Goal: Entertainment & Leisure: Consume media (video, audio)

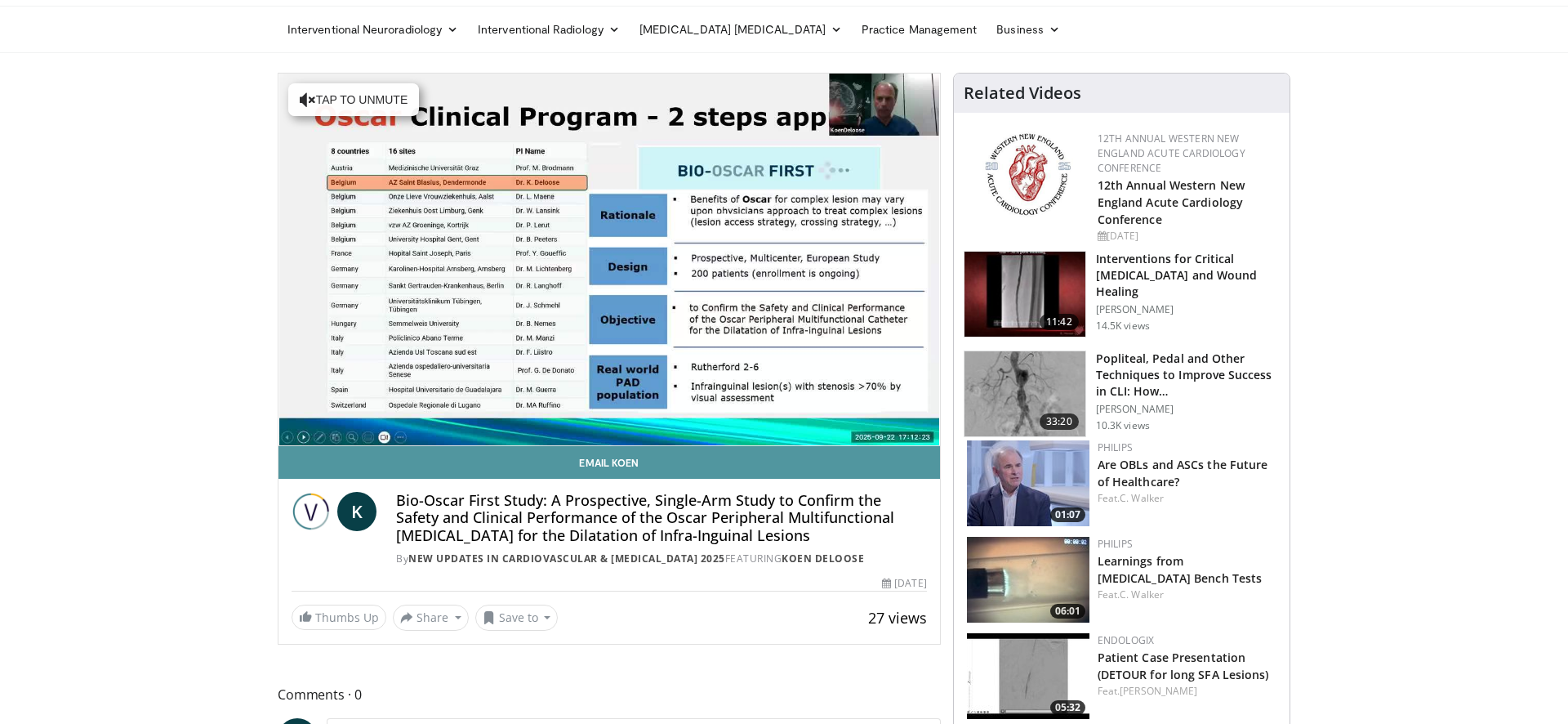
scroll to position [54, 0]
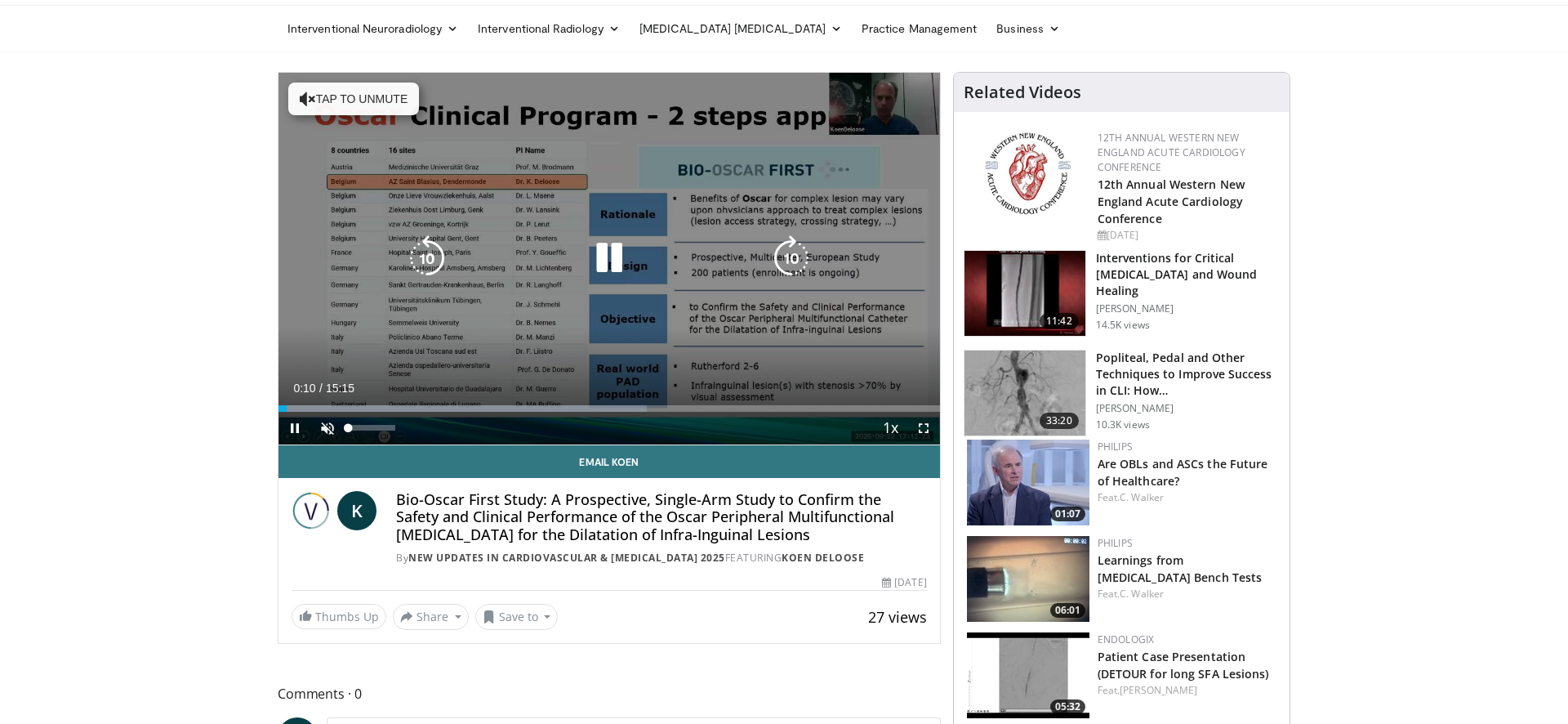
click at [326, 428] on span "Video Player" at bounding box center [327, 428] width 33 height 33
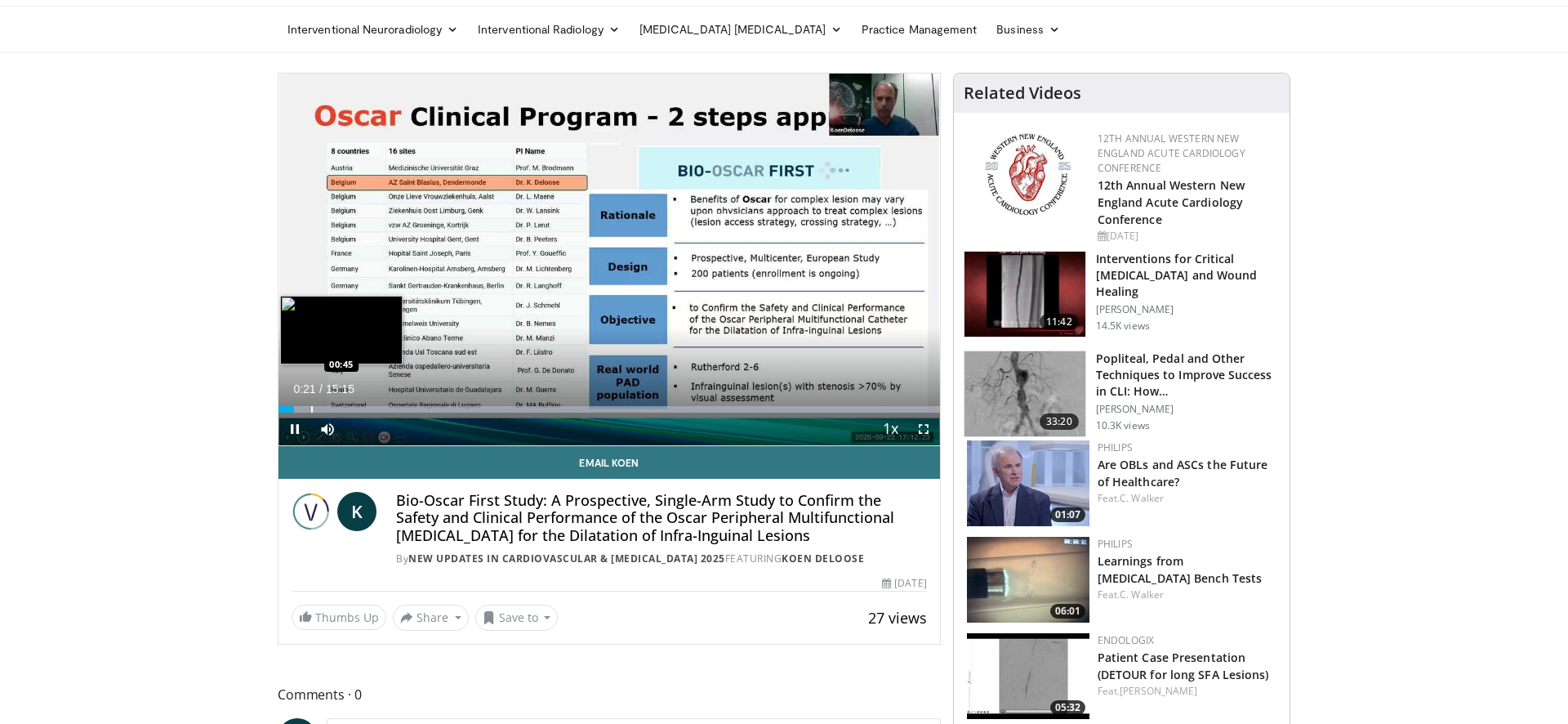
scroll to position [44, 0]
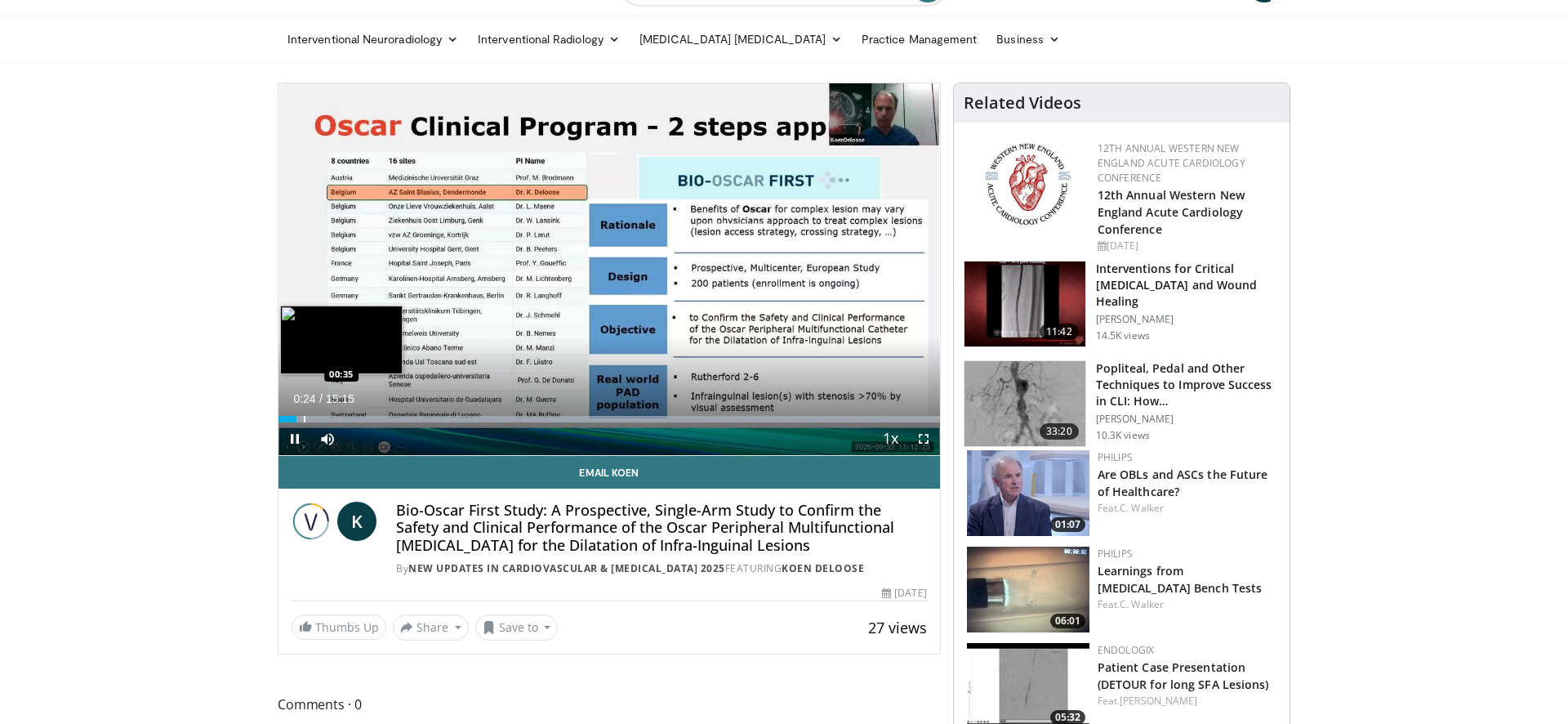
click at [304, 419] on div "Progress Bar" at bounding box center [305, 418] width 2 height 7
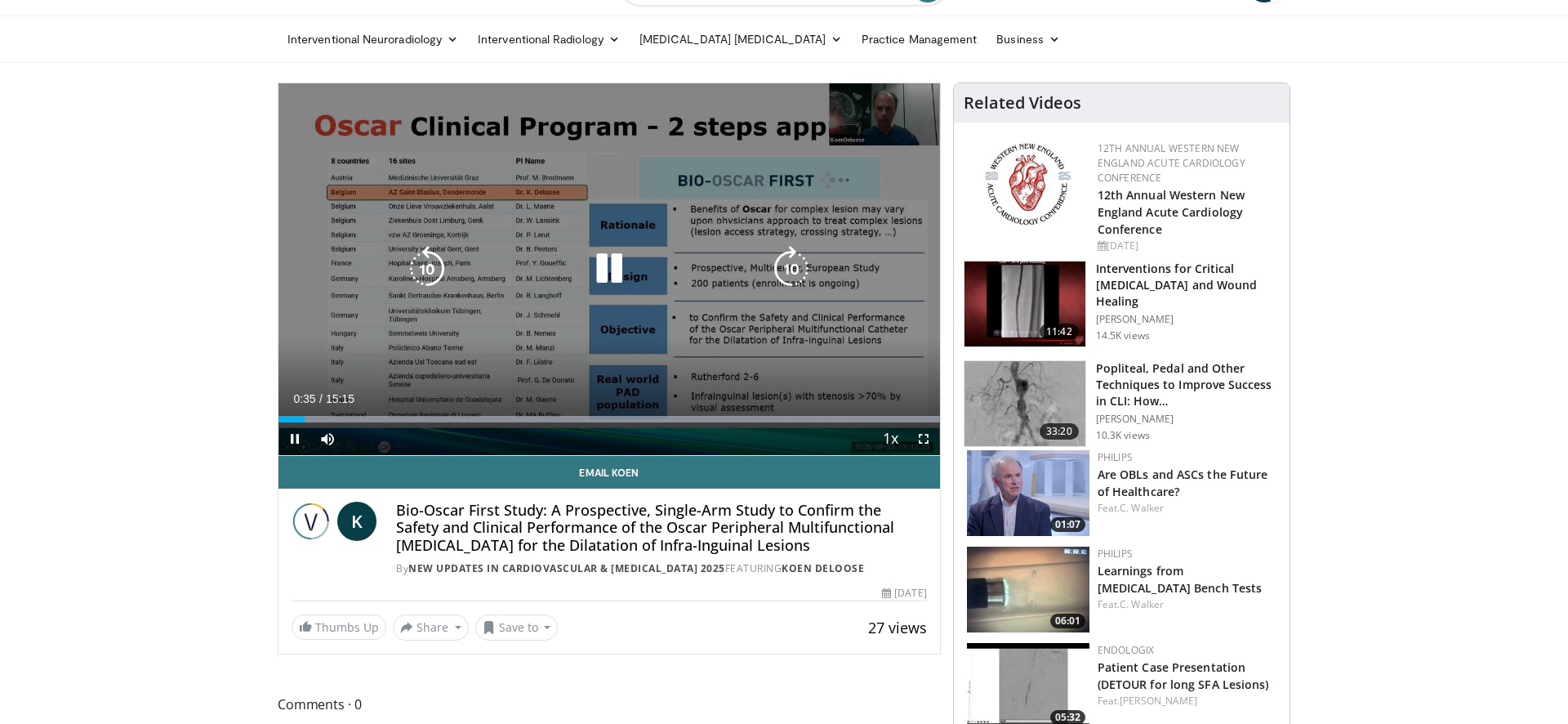
click at [0, 0] on div "Progress Bar" at bounding box center [0, 0] width 0 height 0
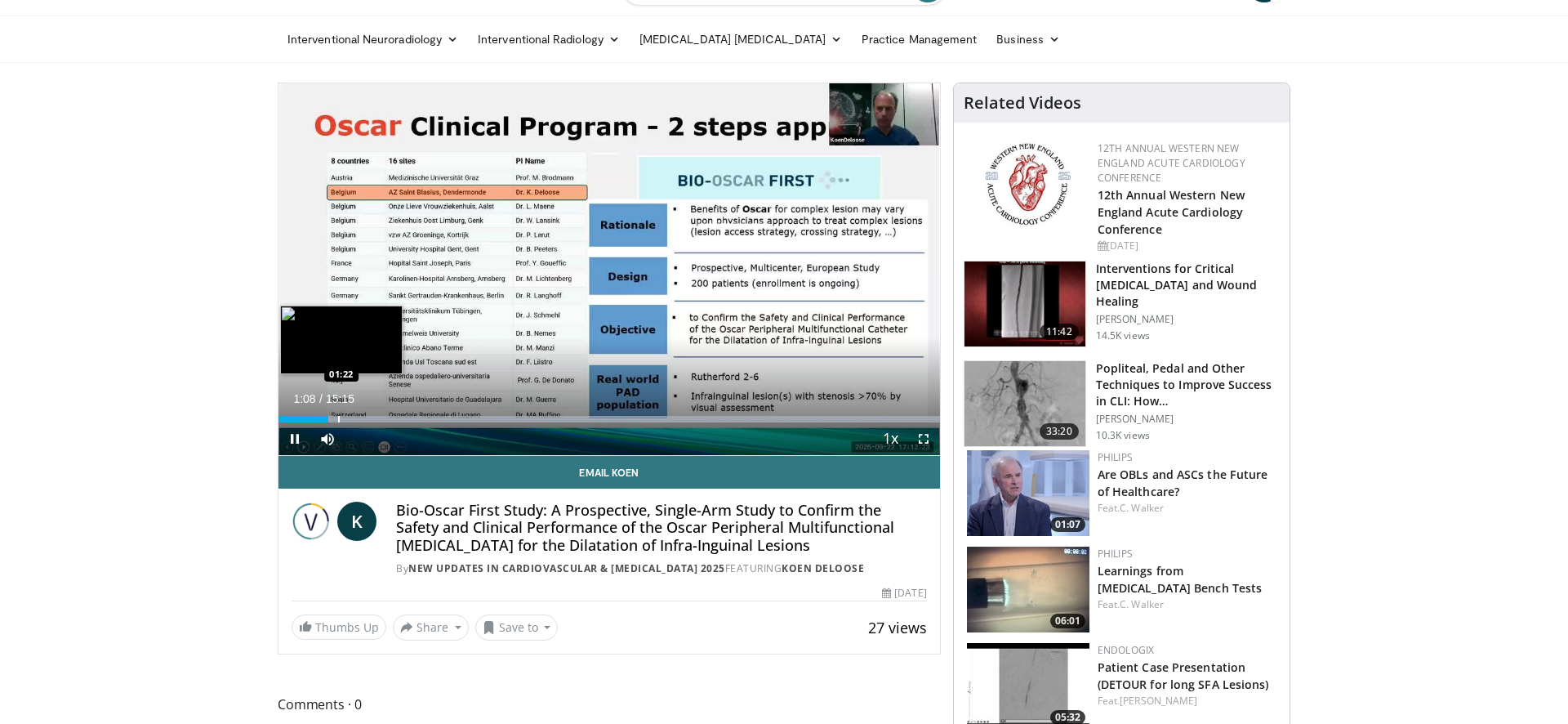
click at [338, 415] on div "Loaded : 99.98% 01:08 01:22" at bounding box center [610, 415] width 662 height 16
click at [354, 418] on div "Progress Bar" at bounding box center [355, 418] width 2 height 7
click at [375, 416] on div "Progress Bar" at bounding box center [376, 418] width 2 height 7
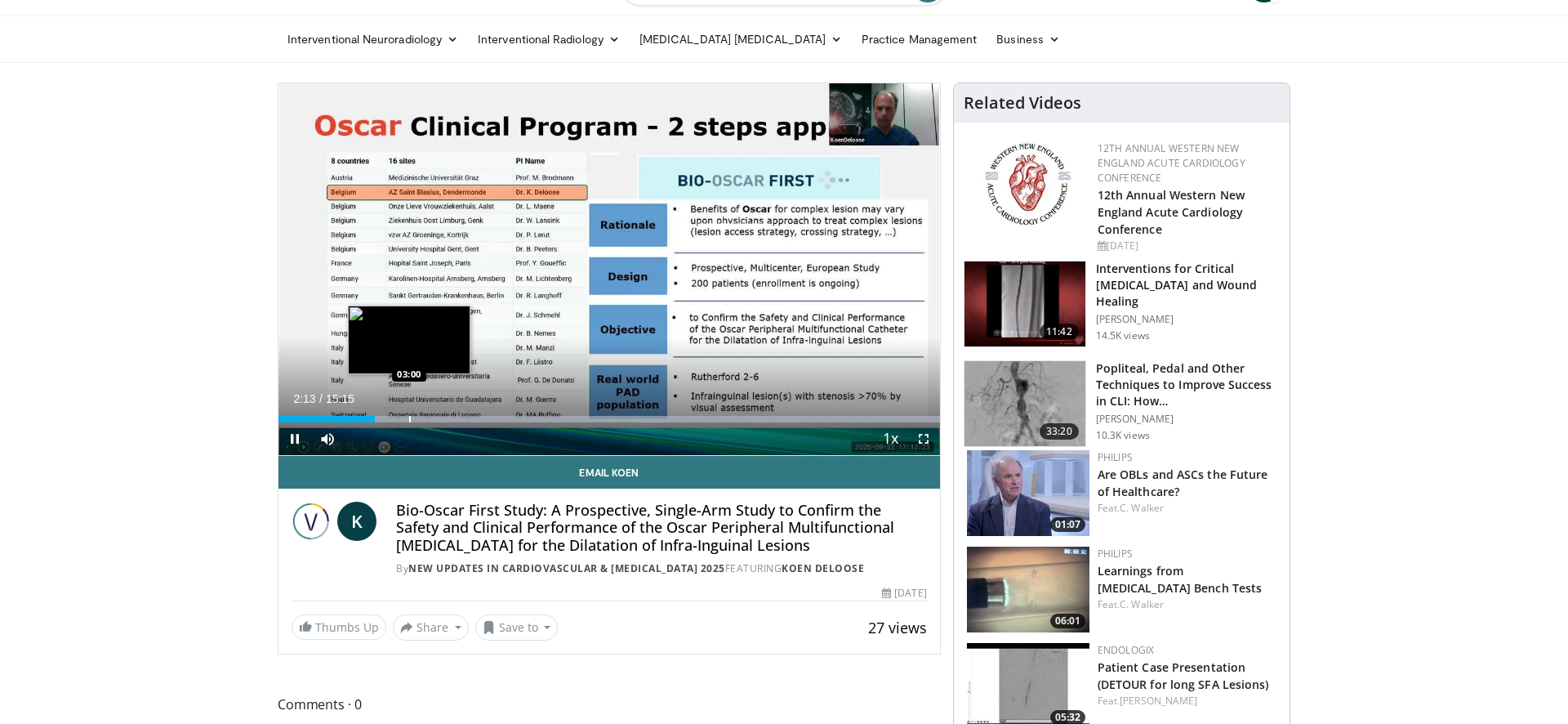
click at [410, 418] on div "Progress Bar" at bounding box center [410, 418] width 2 height 7
click at [443, 417] on div "Progress Bar" at bounding box center [444, 418] width 2 height 7
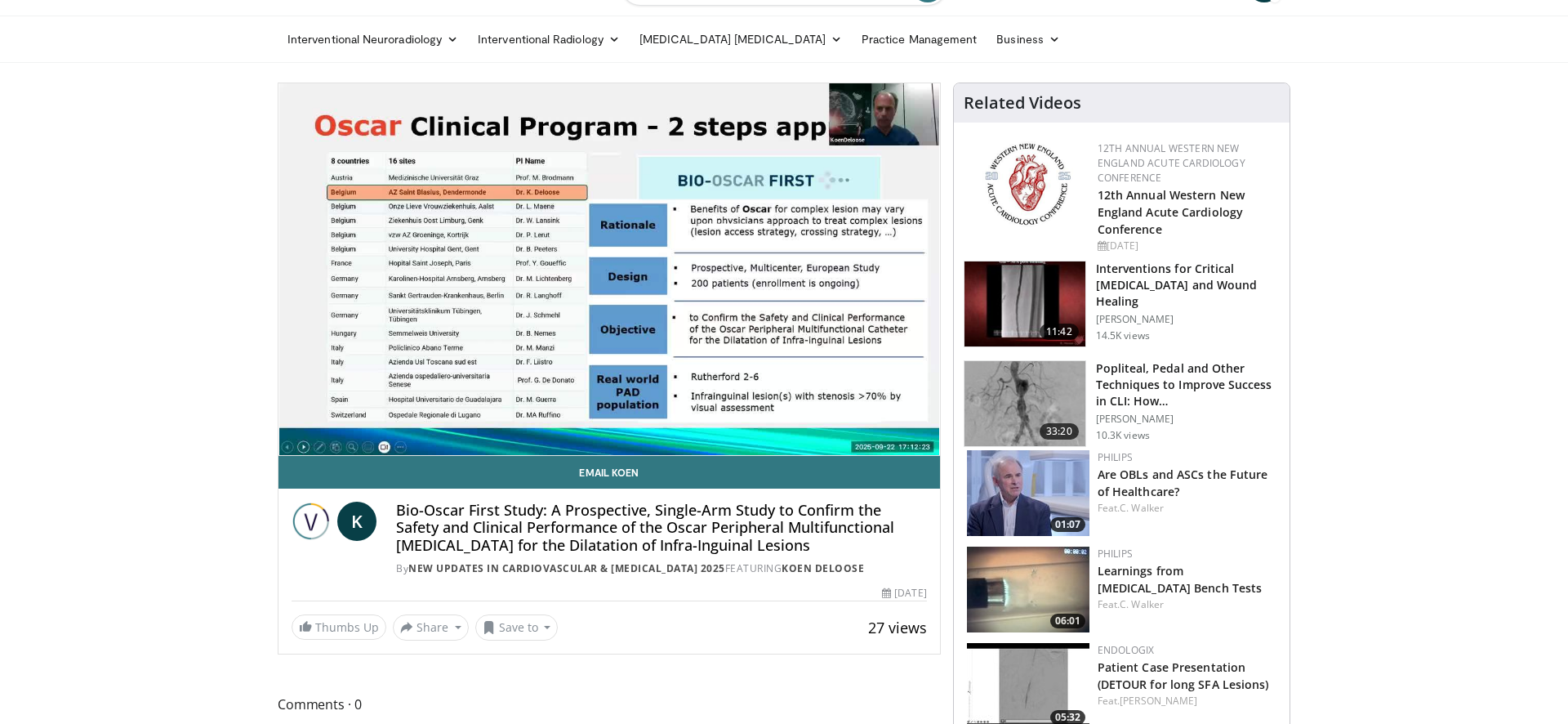
click at [482, 416] on div "10 seconds Tap to unmute" at bounding box center [610, 270] width 662 height 372
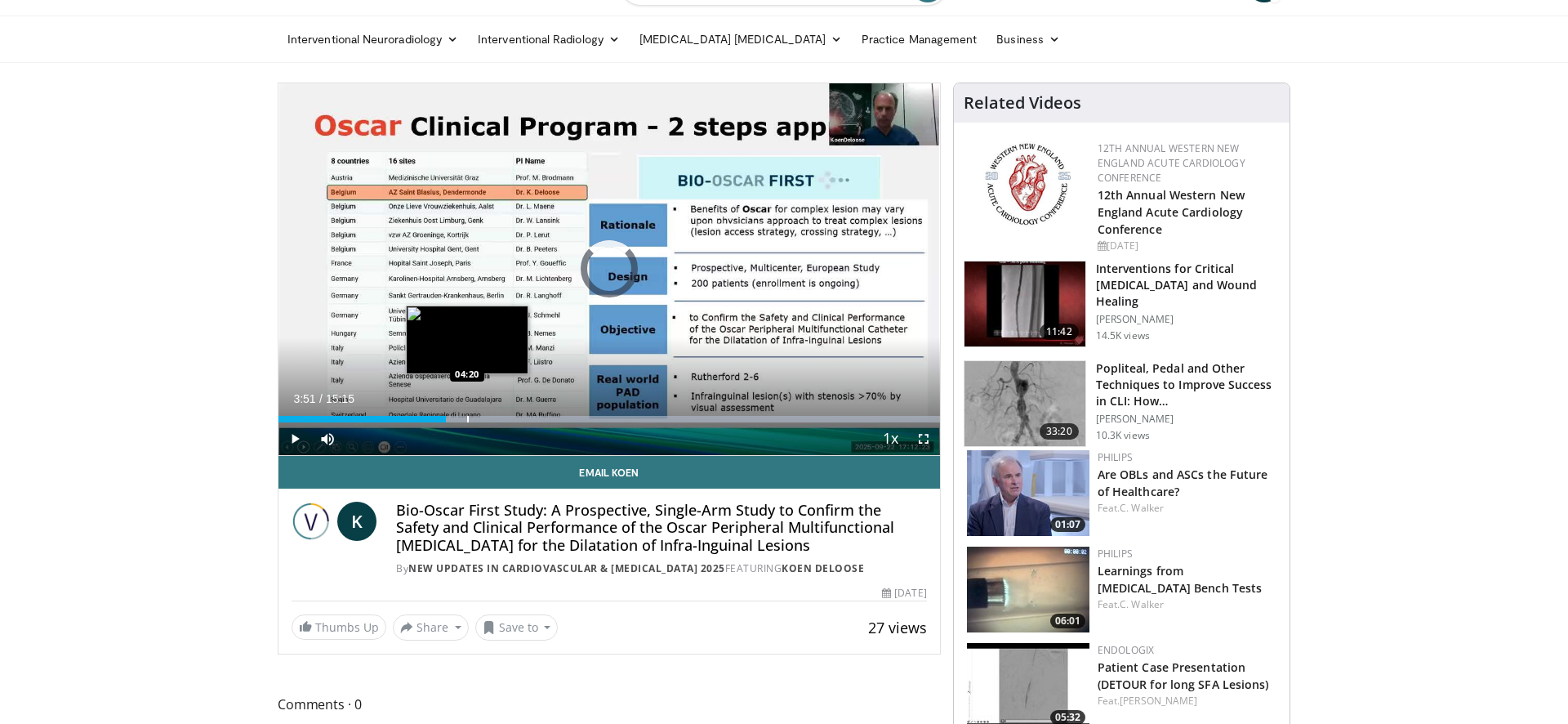
click at [468, 418] on div "Progress Bar" at bounding box center [468, 418] width 2 height 7
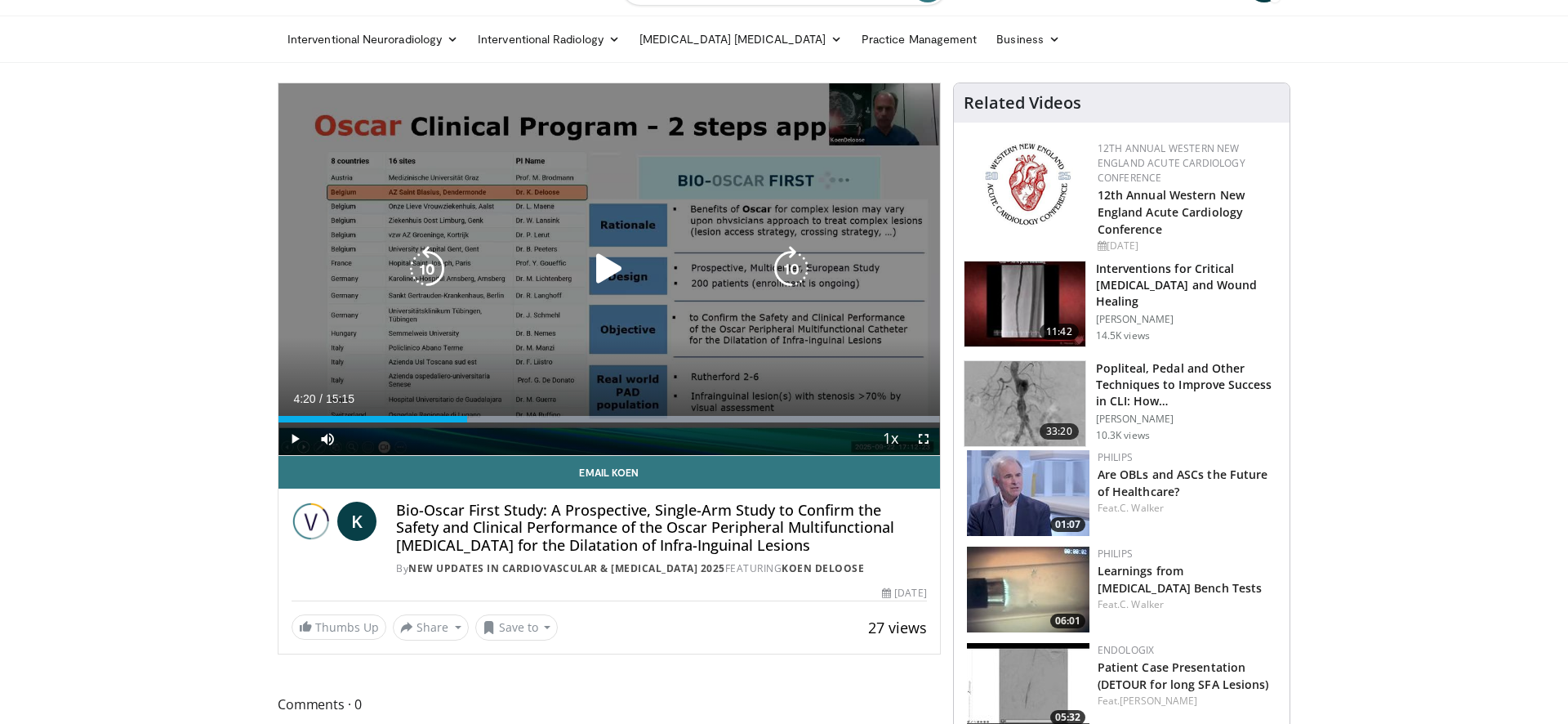
click at [287, 440] on span "Video Player" at bounding box center [295, 438] width 33 height 33
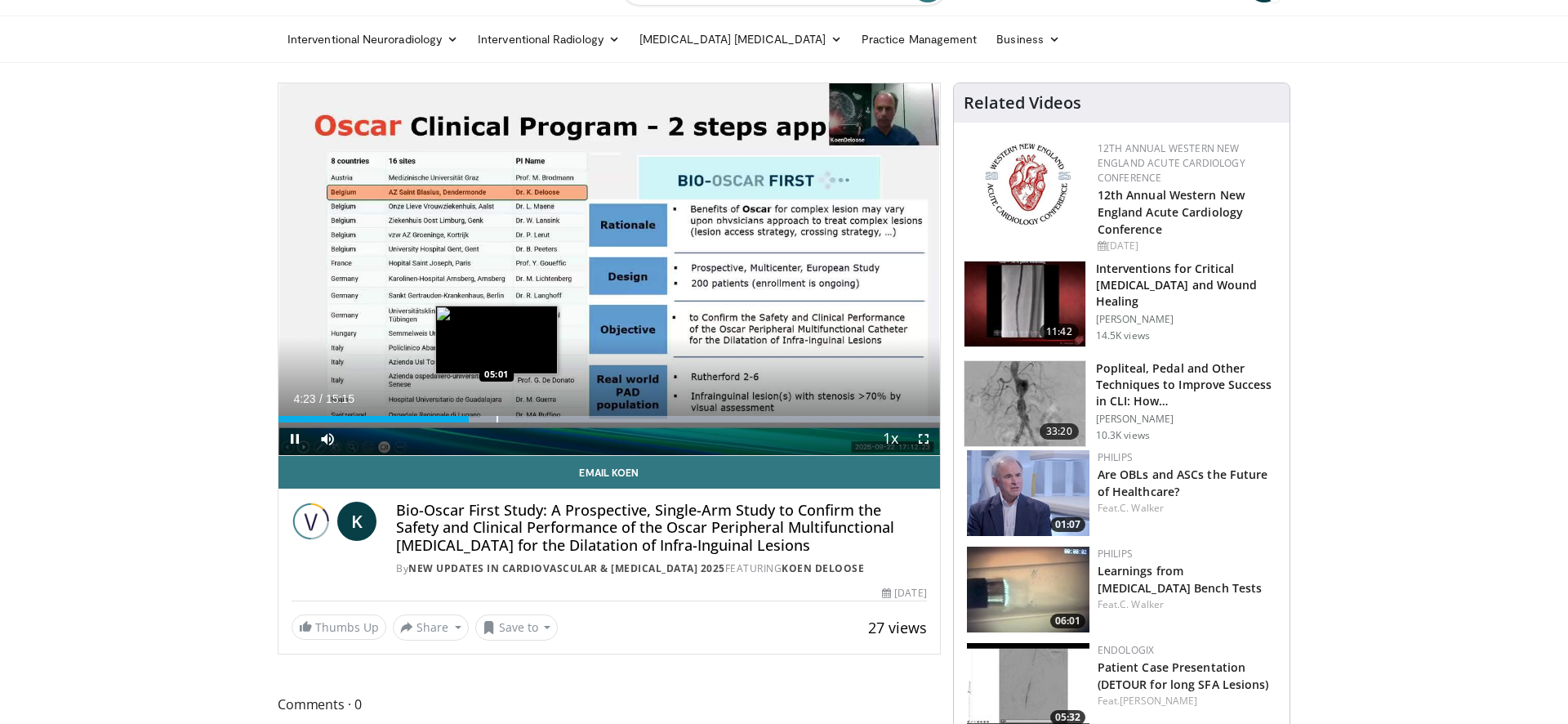
click at [496, 417] on div "Progress Bar" at bounding box center [497, 418] width 2 height 7
click at [554, 416] on div "Progress Bar" at bounding box center [554, 418] width 2 height 7
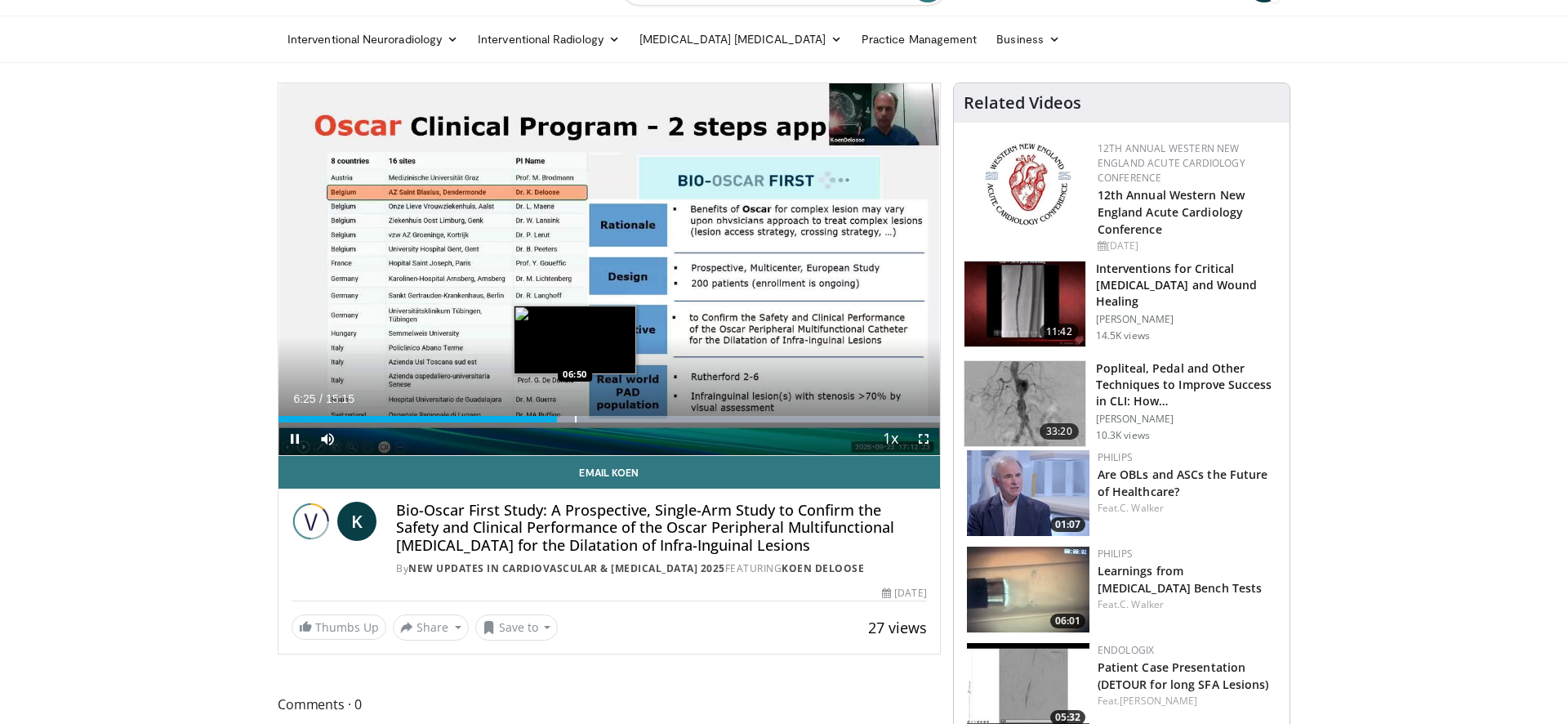
click at [575, 417] on div "Progress Bar" at bounding box center [576, 418] width 2 height 7
click at [616, 419] on div "Progress Bar" at bounding box center [617, 418] width 2 height 7
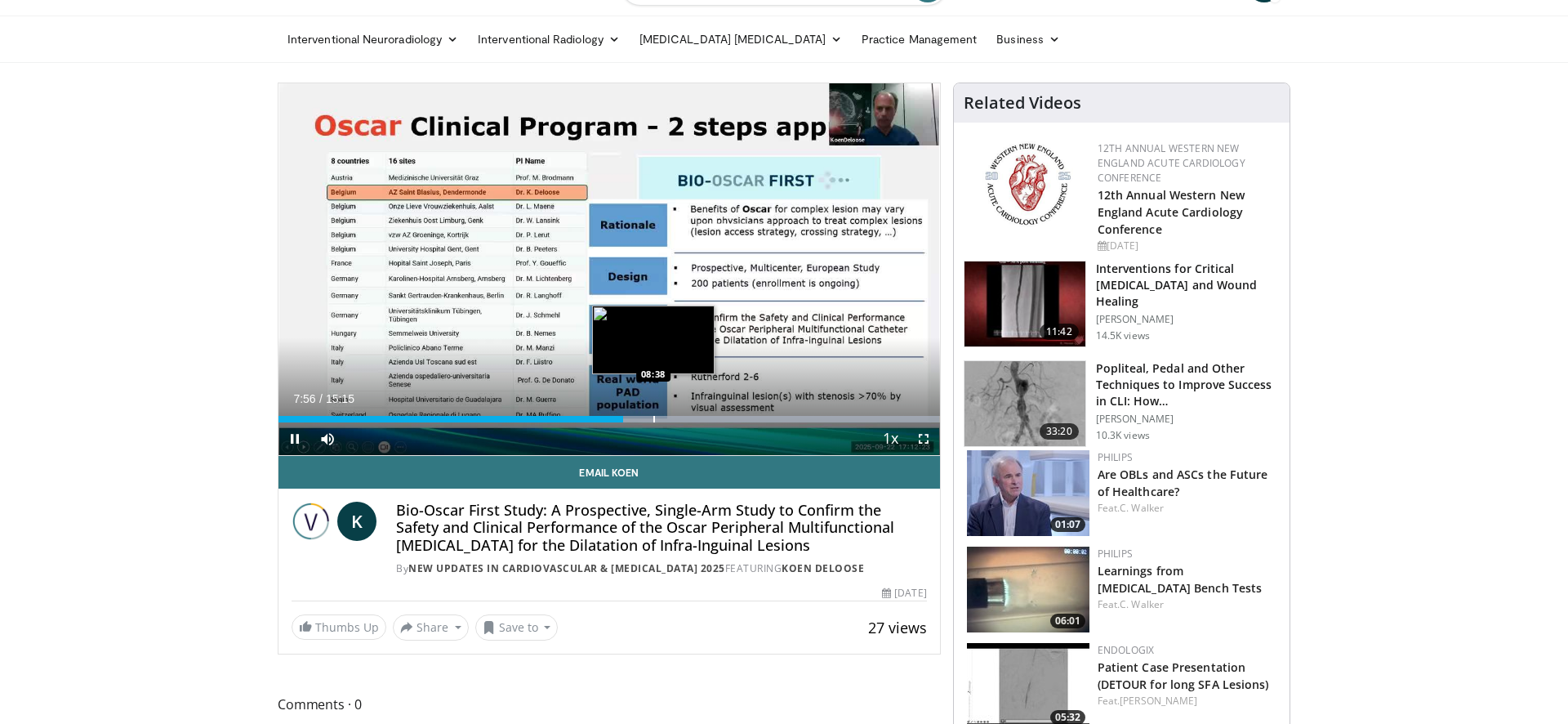
click at [653, 414] on div "Loaded : 99.98% 07:56 08:38" at bounding box center [610, 415] width 662 height 16
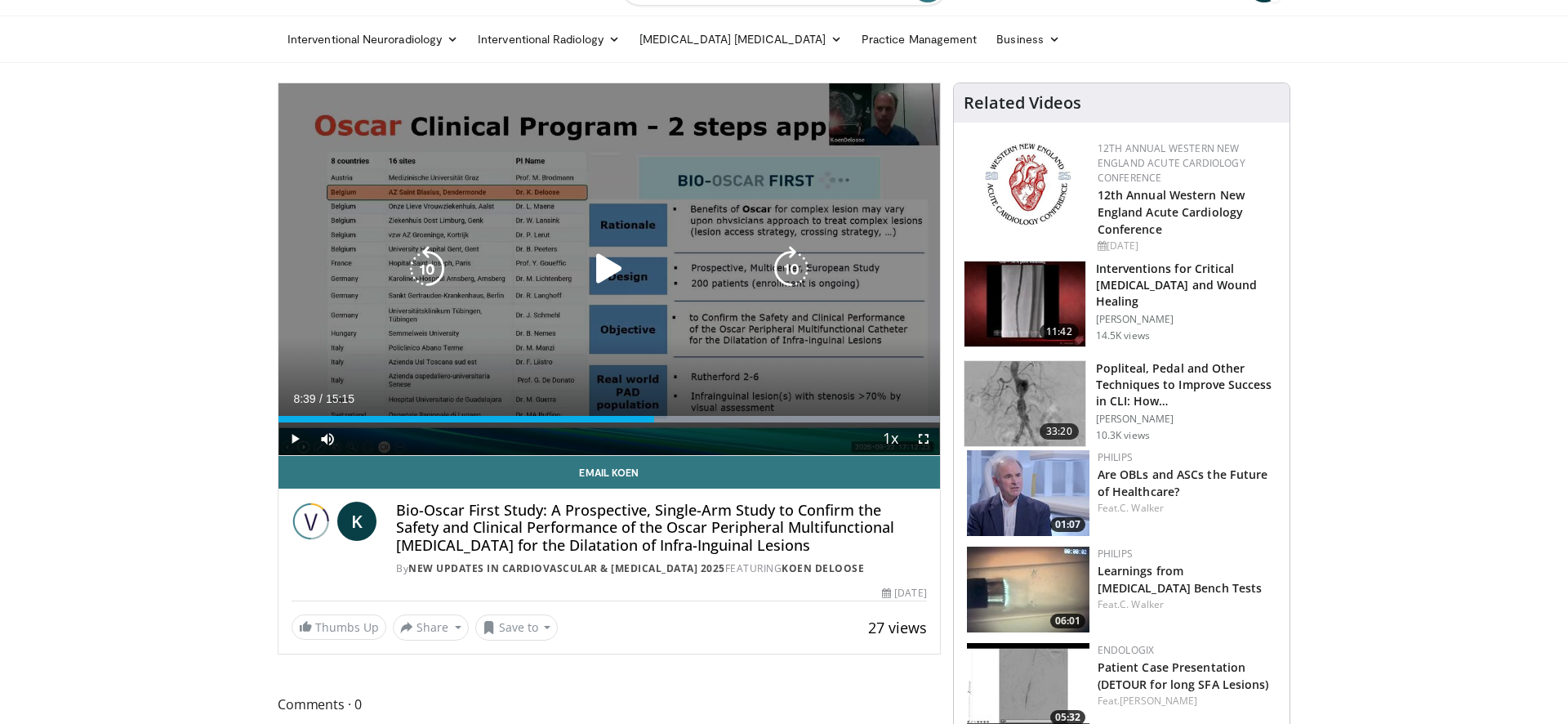
click at [683, 414] on div "Loaded : 99.98% 08:39 09:19" at bounding box center [610, 415] width 662 height 16
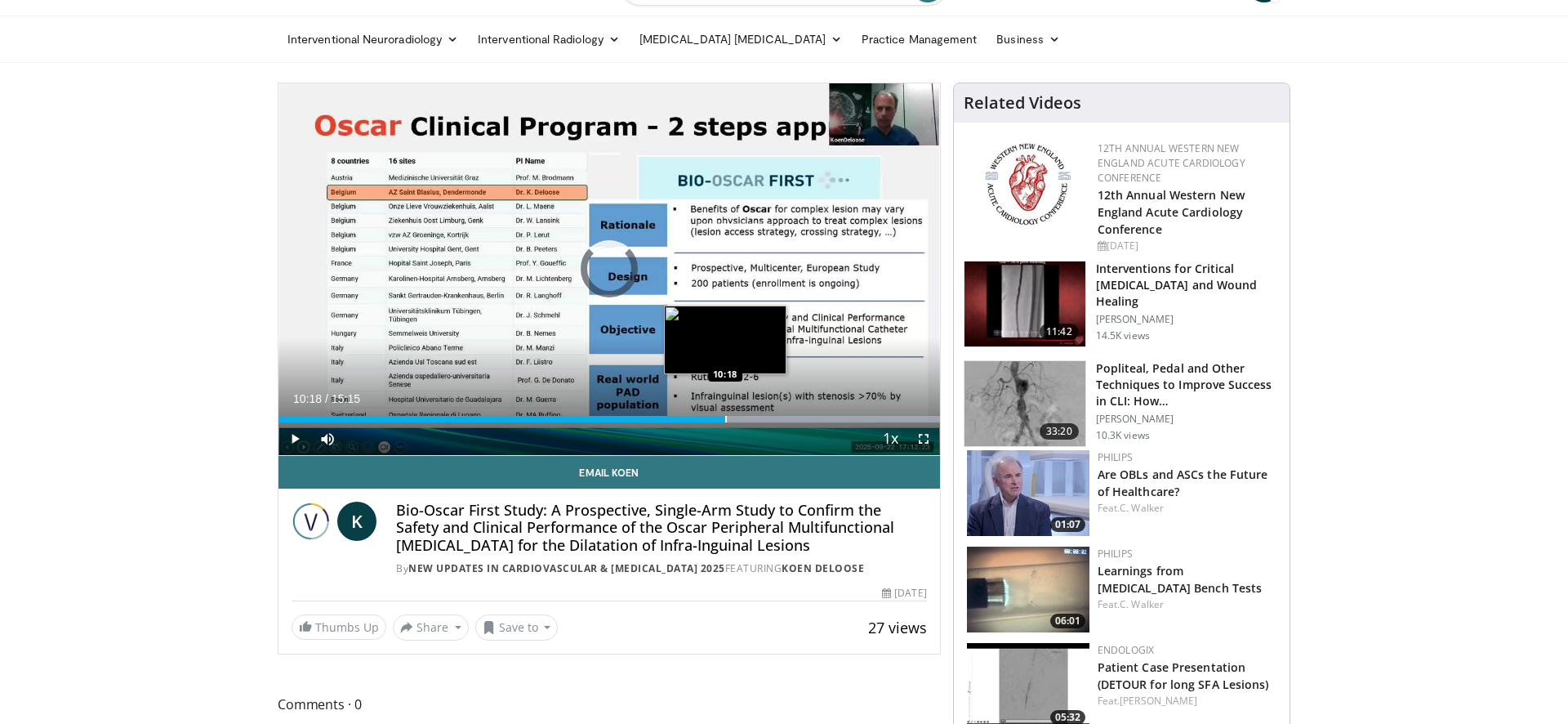
click at [725, 417] on div "Progress Bar" at bounding box center [726, 418] width 2 height 7
click at [753, 416] on div "Progress Bar" at bounding box center [754, 418] width 2 height 7
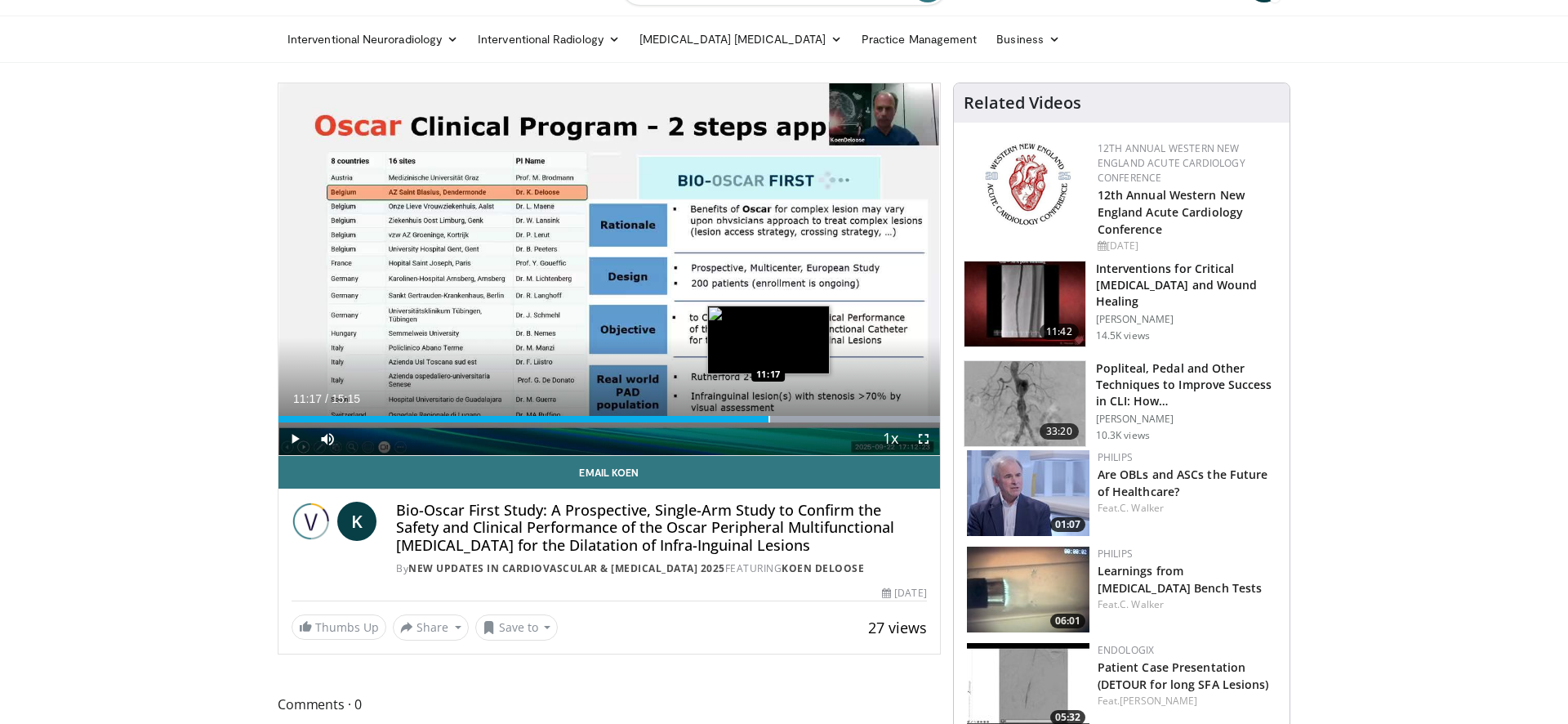
click at [769, 417] on div "Progress Bar" at bounding box center [770, 418] width 2 height 7
click at [785, 415] on div "Loaded : 99.98% 11:41 11:41" at bounding box center [610, 415] width 662 height 16
click at [816, 417] on div "Progress Bar" at bounding box center [817, 418] width 2 height 7
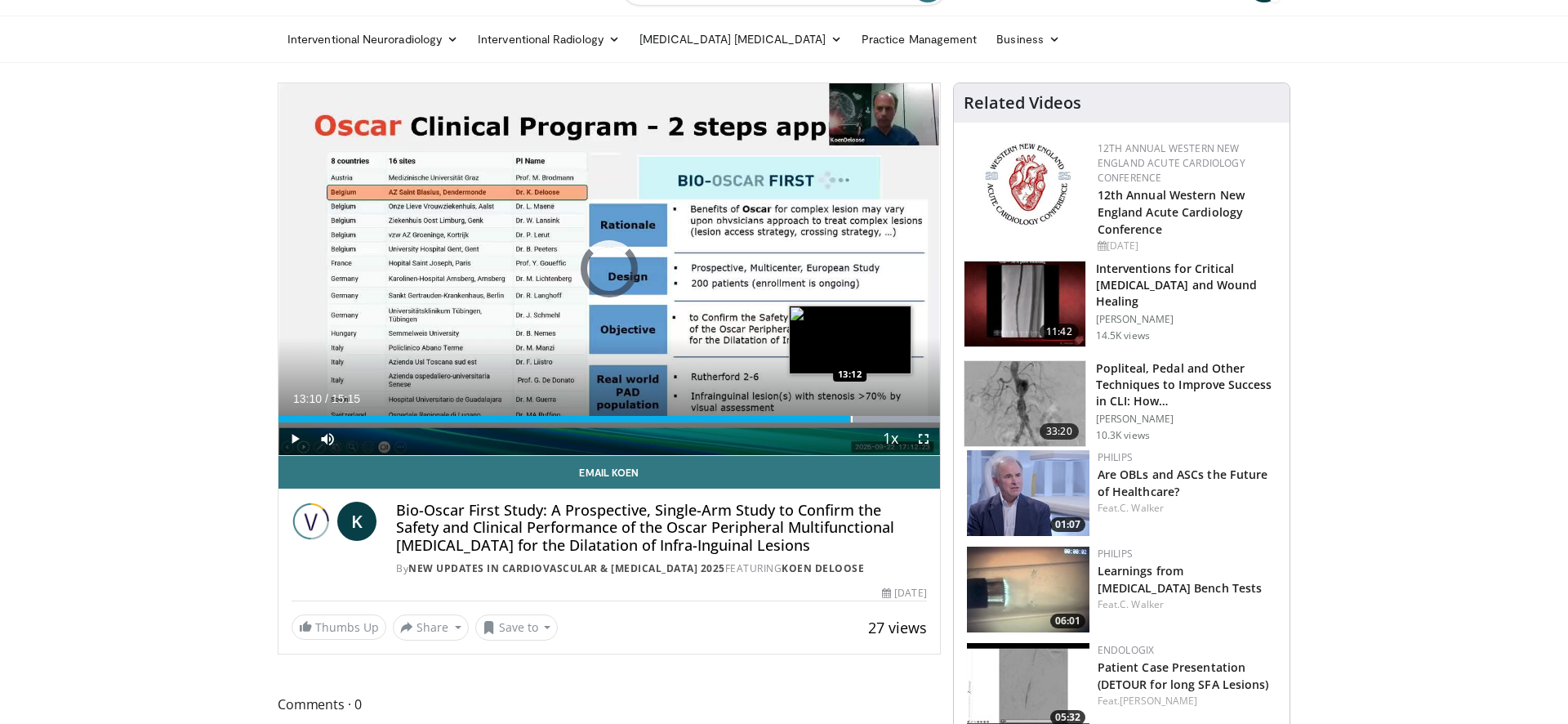
click at [851, 419] on div "Progress Bar" at bounding box center [852, 418] width 2 height 7
click at [877, 416] on div "Progress Bar" at bounding box center [878, 418] width 2 height 7
click at [894, 417] on div "Progress Bar" at bounding box center [895, 418] width 2 height 7
click at [913, 418] on div "Progress Bar" at bounding box center [914, 418] width 2 height 7
